Goal: Information Seeking & Learning: Learn about a topic

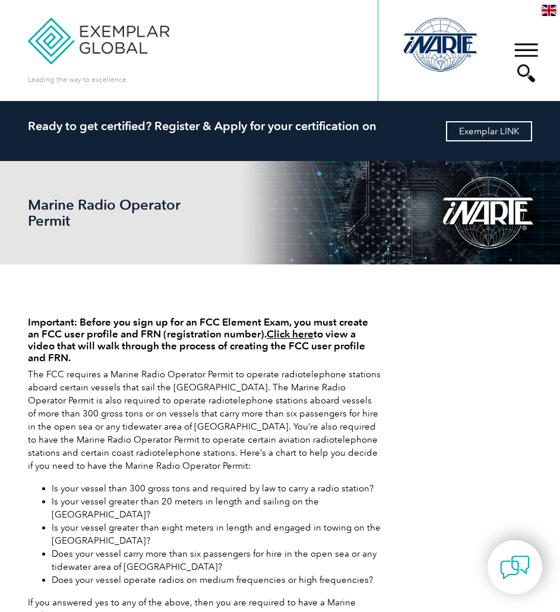
click at [473, 127] on link "Exemplar LINK" at bounding box center [489, 131] width 86 height 20
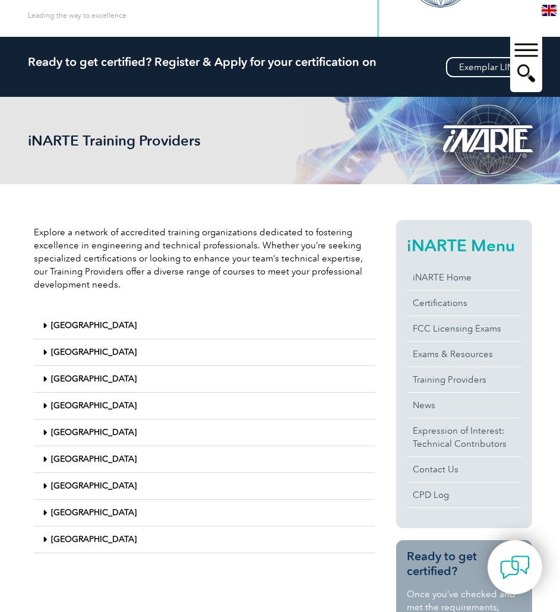
scroll to position [123, 0]
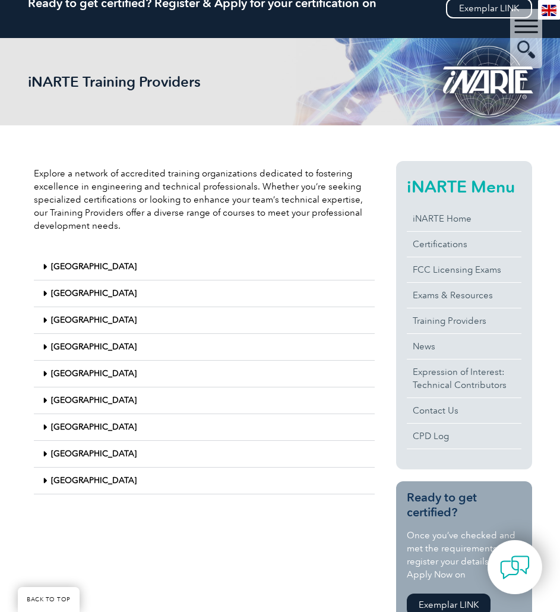
click at [102, 483] on div "[GEOGRAPHIC_DATA]" at bounding box center [204, 480] width 341 height 27
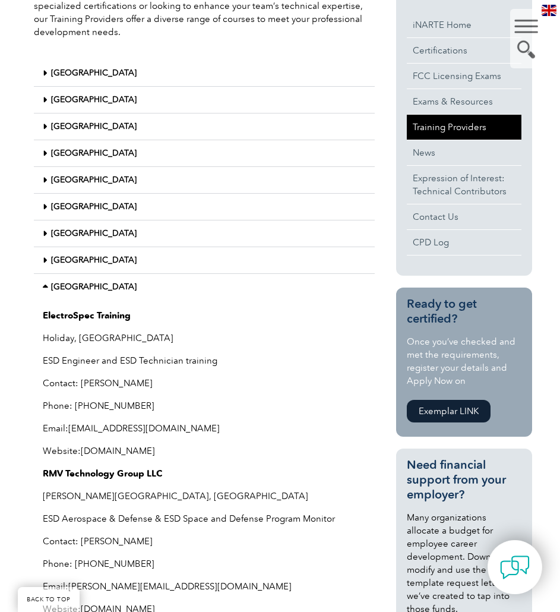
scroll to position [289, 0]
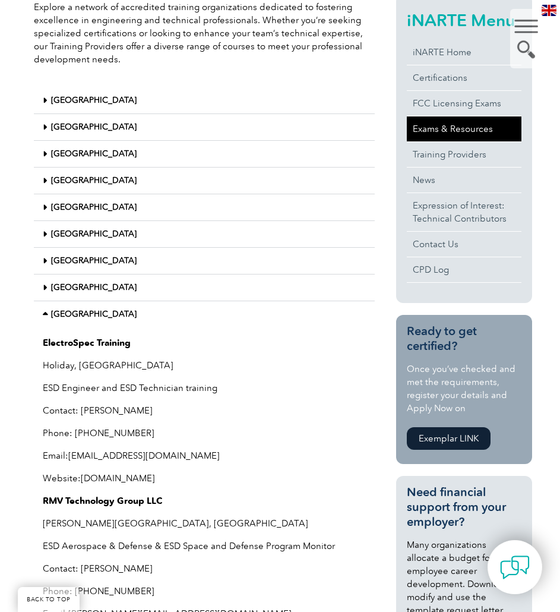
click at [456, 135] on link "Exams & Resources" at bounding box center [464, 128] width 114 height 25
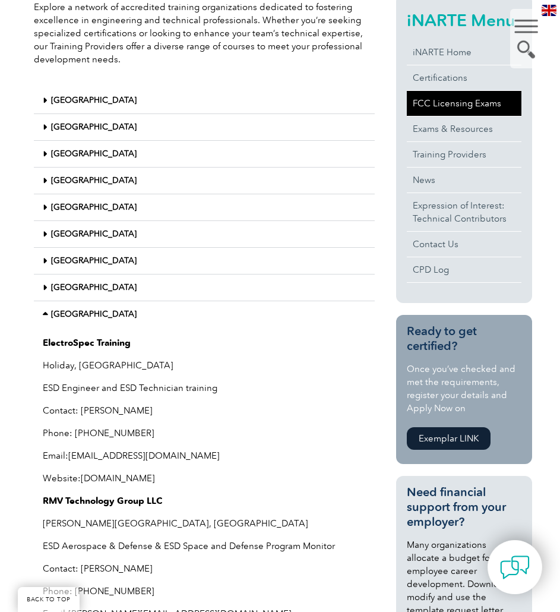
click at [465, 108] on link "FCC Licensing Exams" at bounding box center [464, 103] width 114 height 25
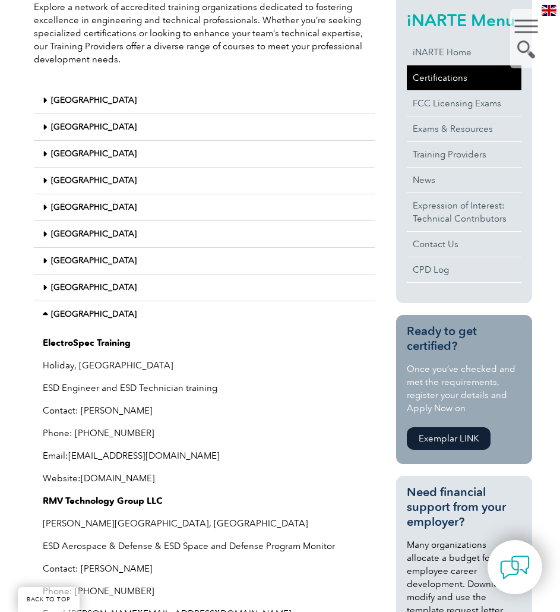
click at [444, 81] on link "Certifications" at bounding box center [464, 77] width 114 height 25
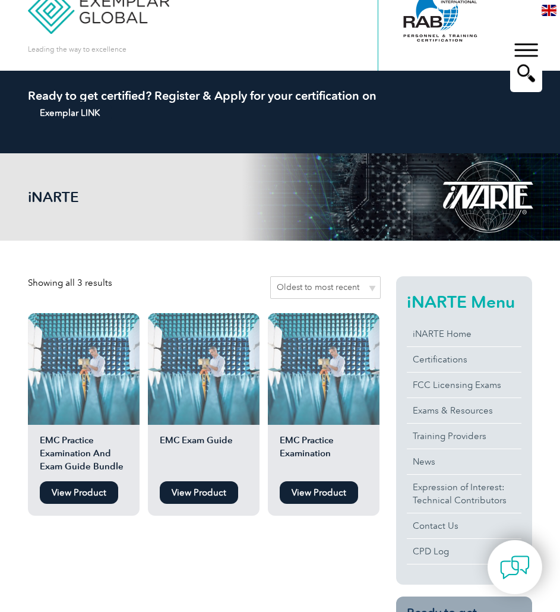
scroll to position [30, 0]
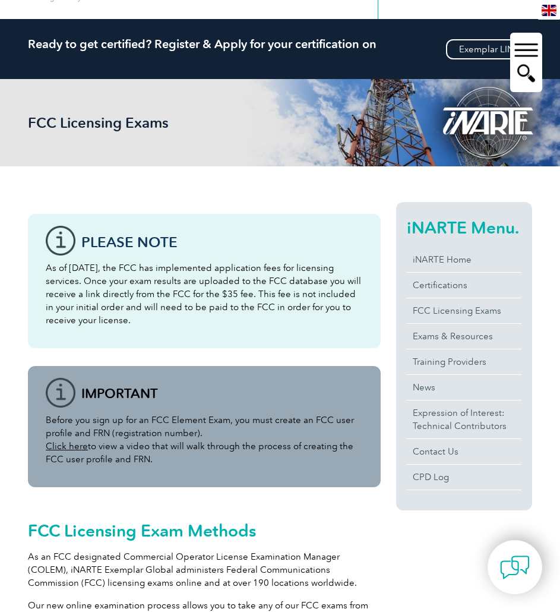
scroll to position [83, 0]
